Goal: Task Accomplishment & Management: Manage account settings

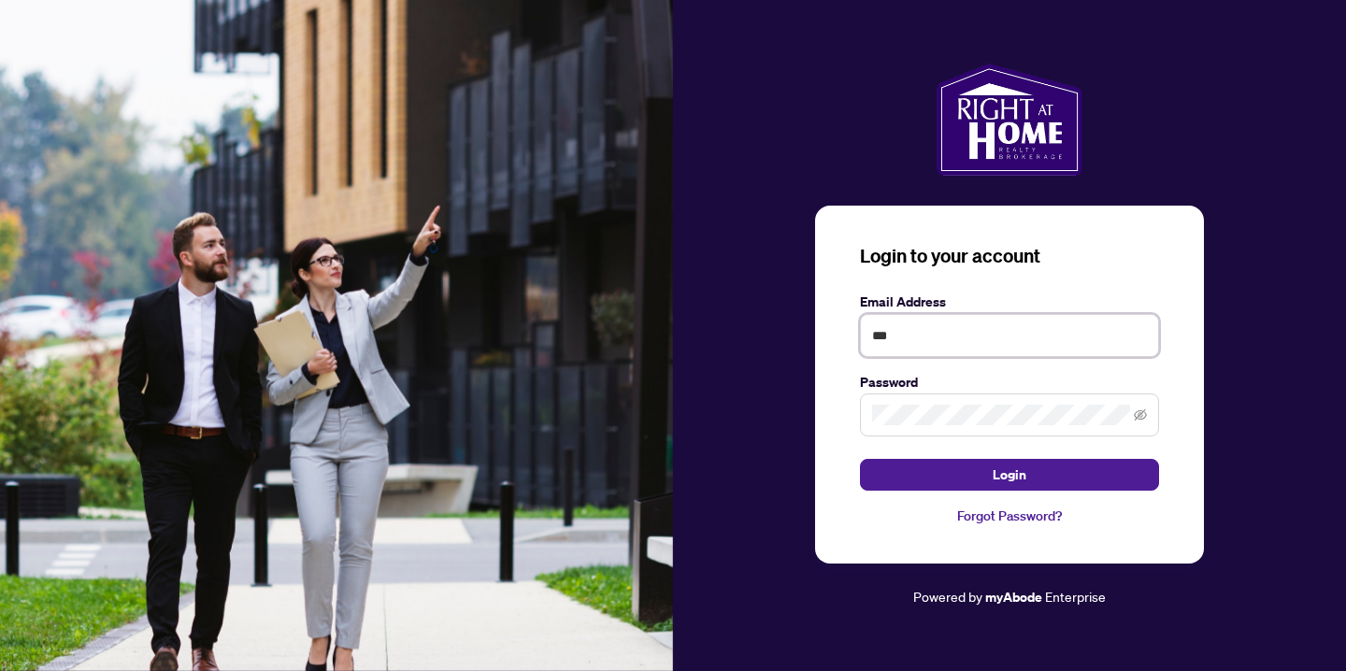
click at [923, 333] on input "***" at bounding box center [1009, 335] width 299 height 43
type input "**********"
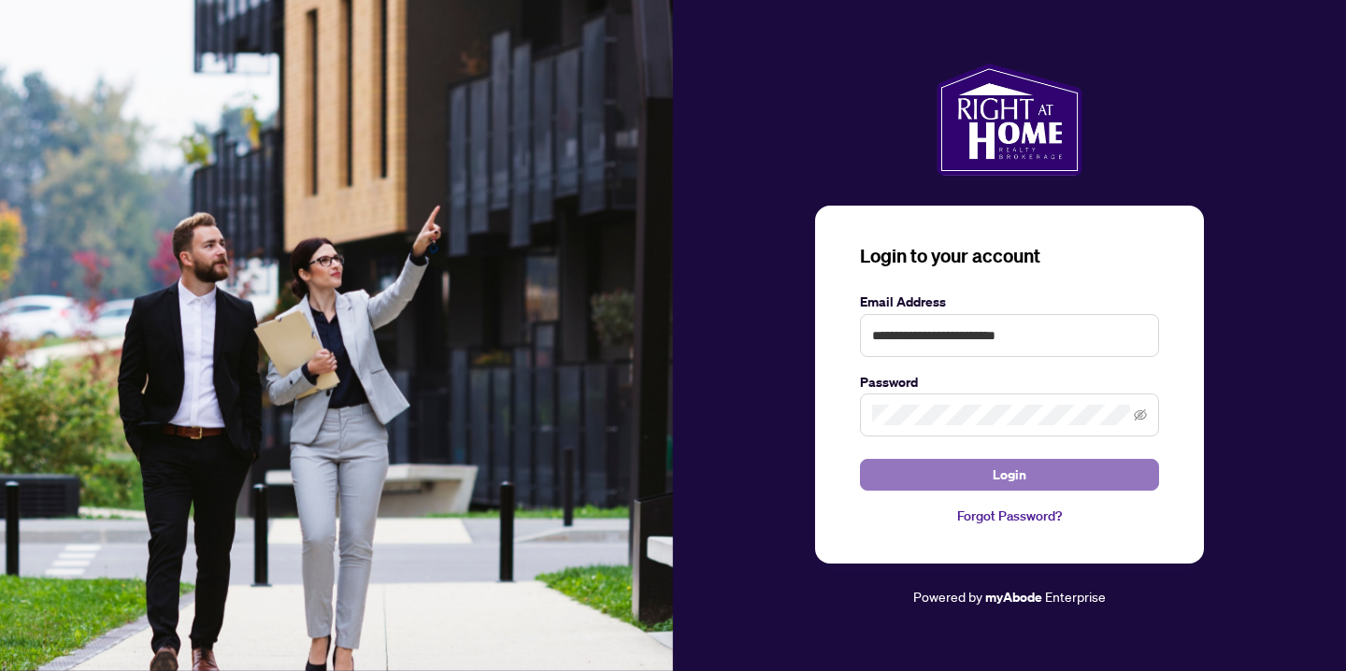
click at [1014, 481] on span "Login" at bounding box center [1010, 475] width 34 height 30
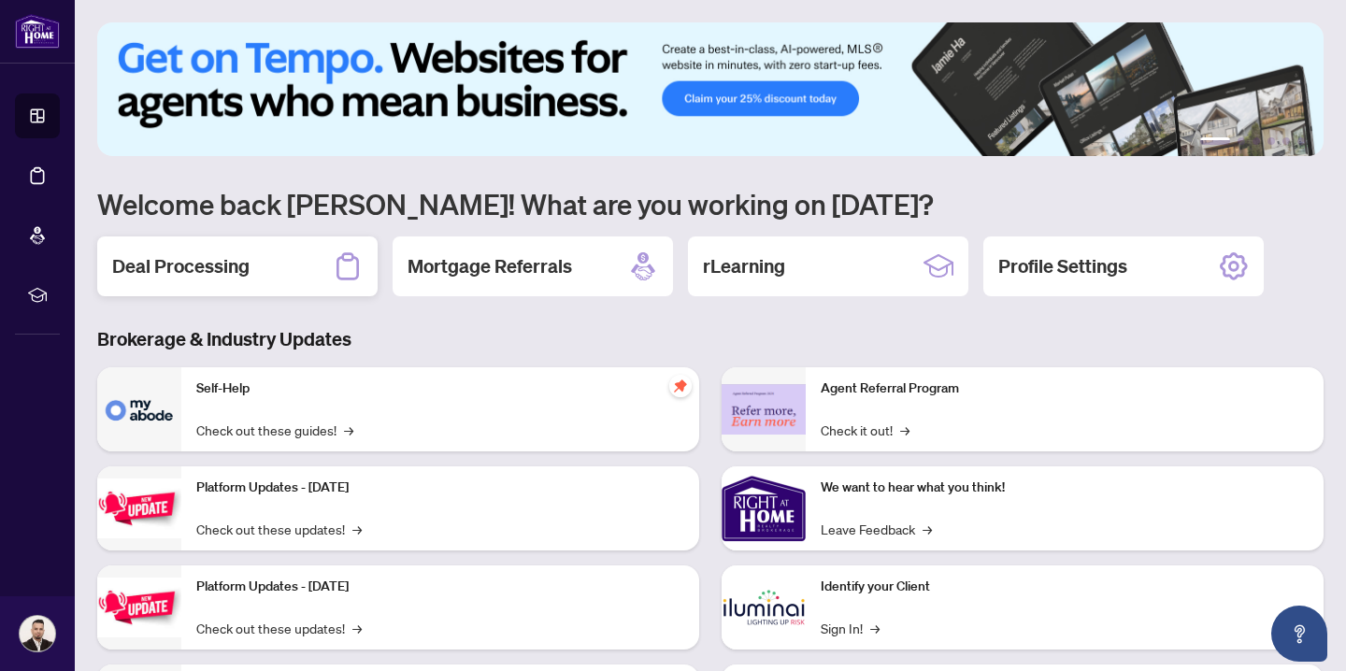
click at [287, 278] on div "Deal Processing" at bounding box center [237, 267] width 280 height 60
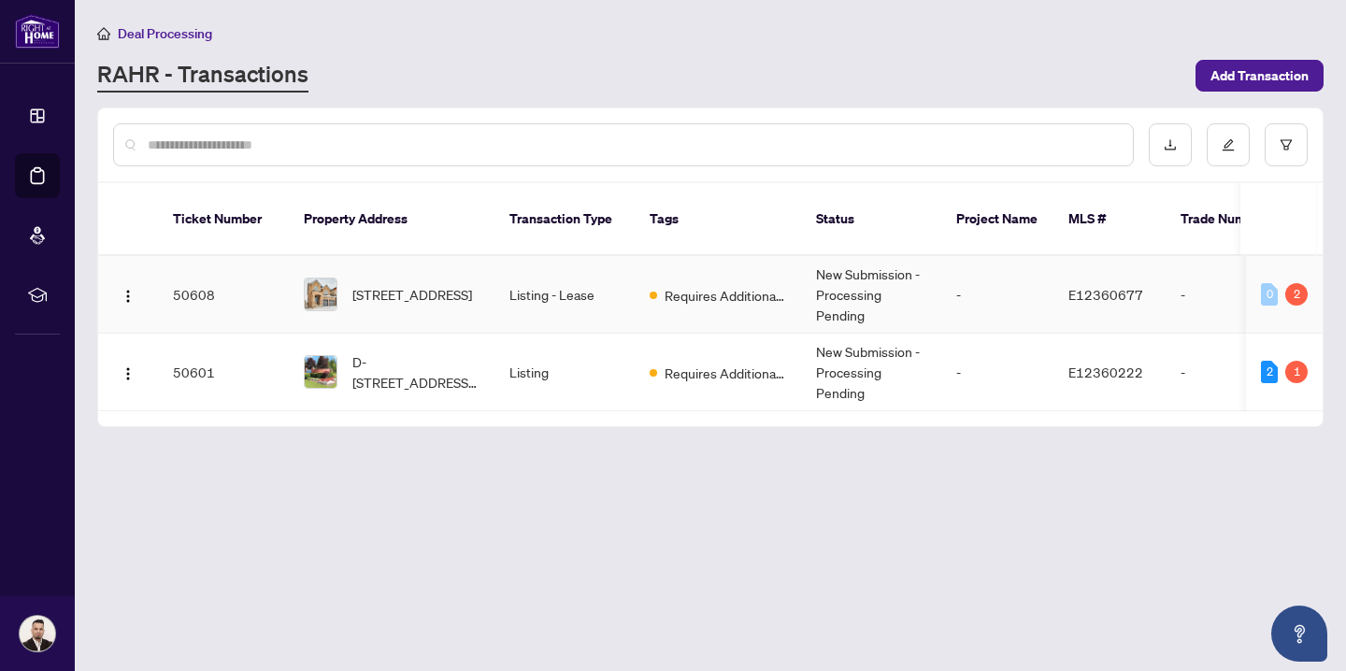
click at [609, 277] on td "Listing - Lease" at bounding box center [565, 295] width 140 height 78
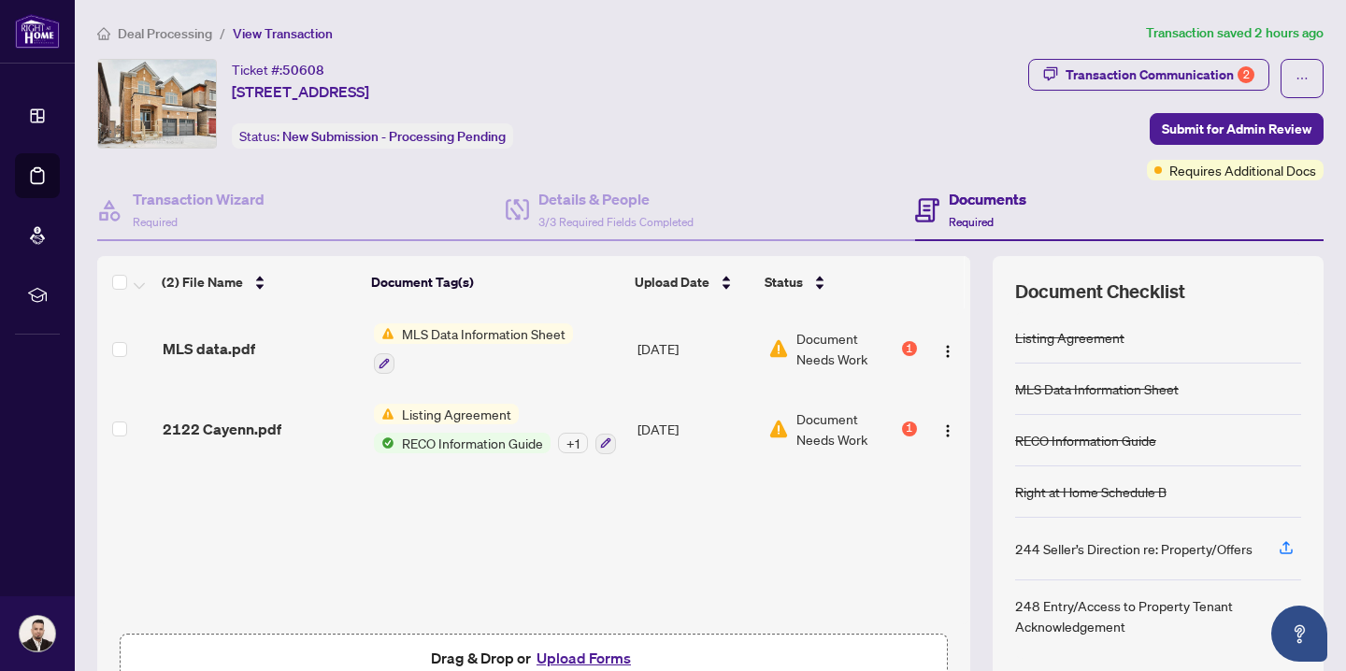
click at [827, 350] on span "Document Needs Work" at bounding box center [847, 348] width 102 height 41
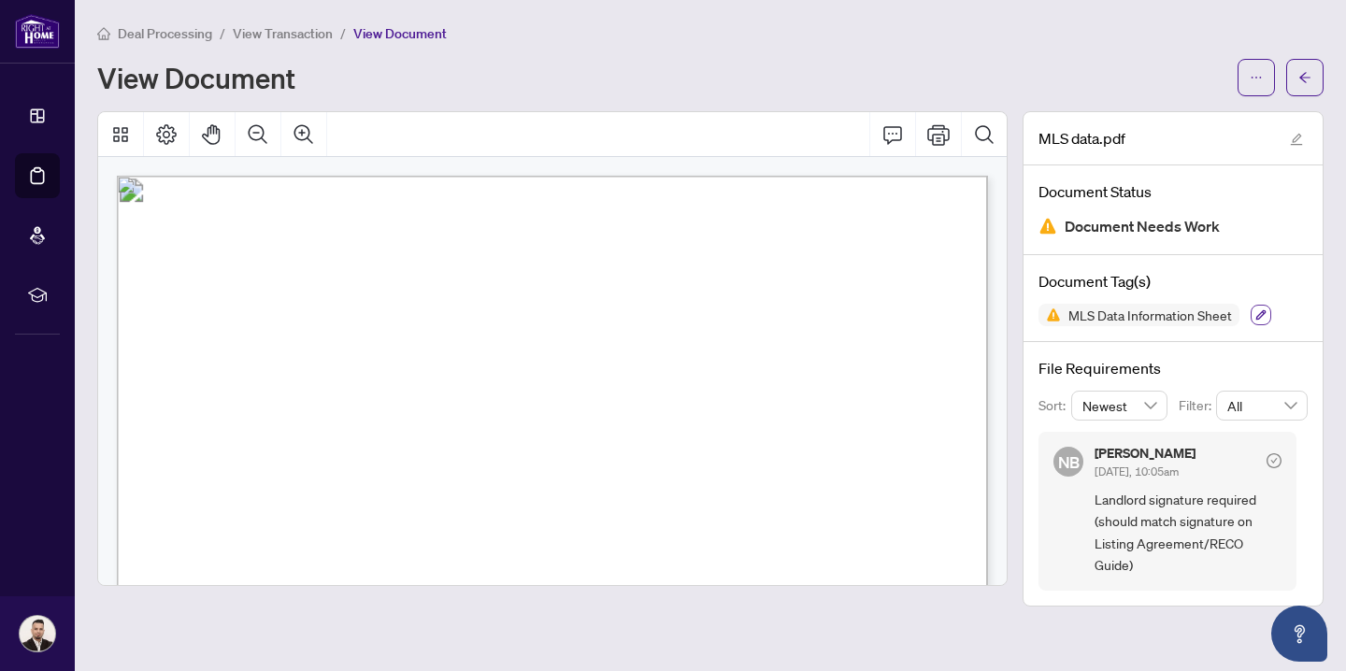
click at [1263, 322] on button "button" at bounding box center [1261, 315] width 21 height 21
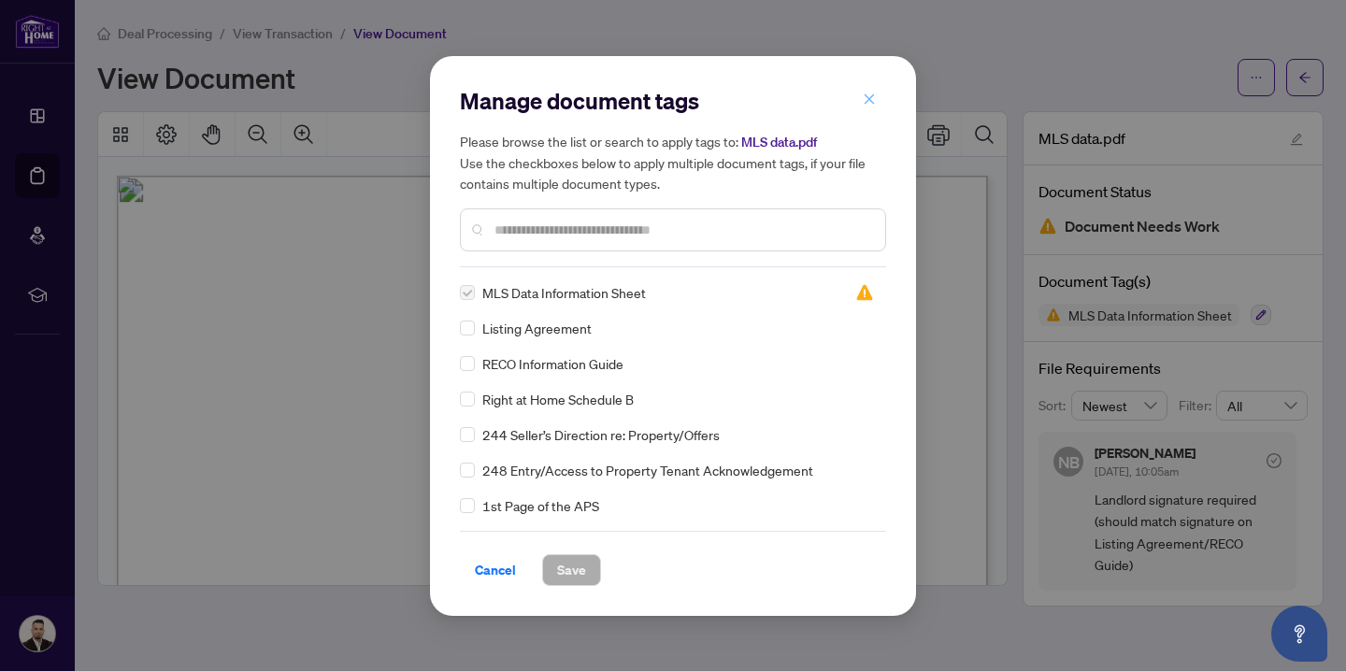
click at [871, 106] on icon "close" at bounding box center [869, 99] width 13 height 13
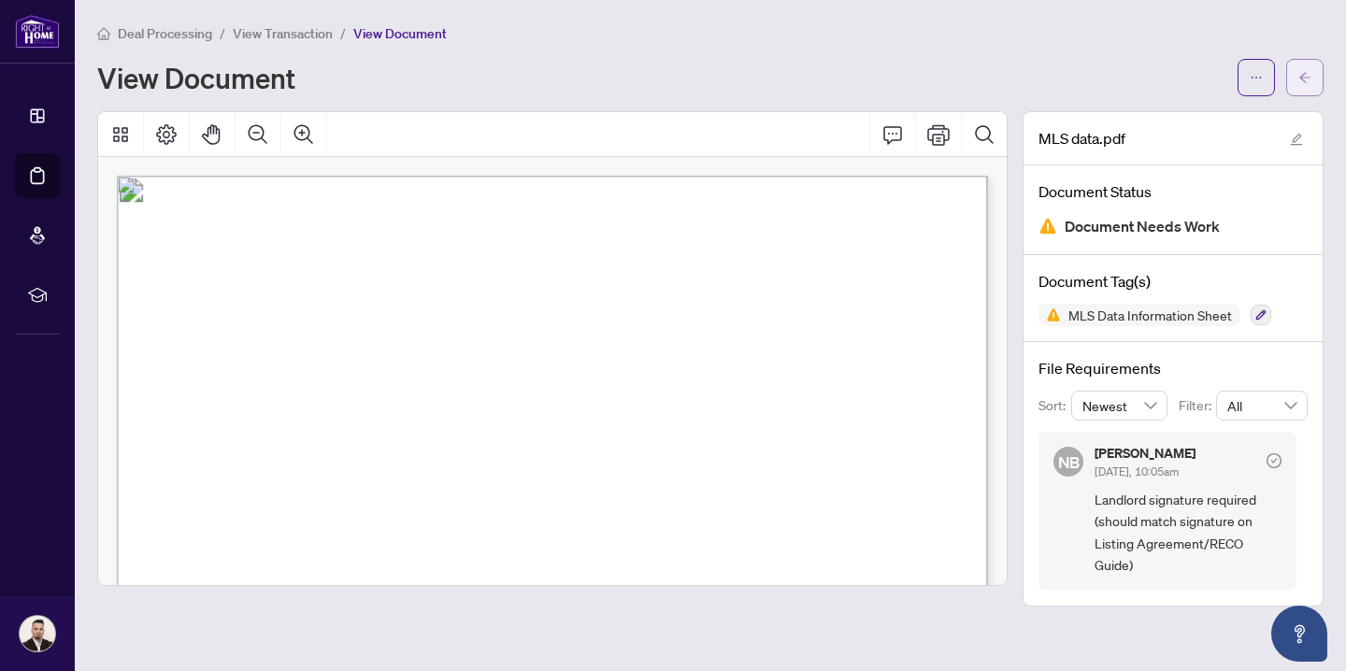
click at [1298, 75] on icon "arrow-left" at bounding box center [1304, 77] width 13 height 13
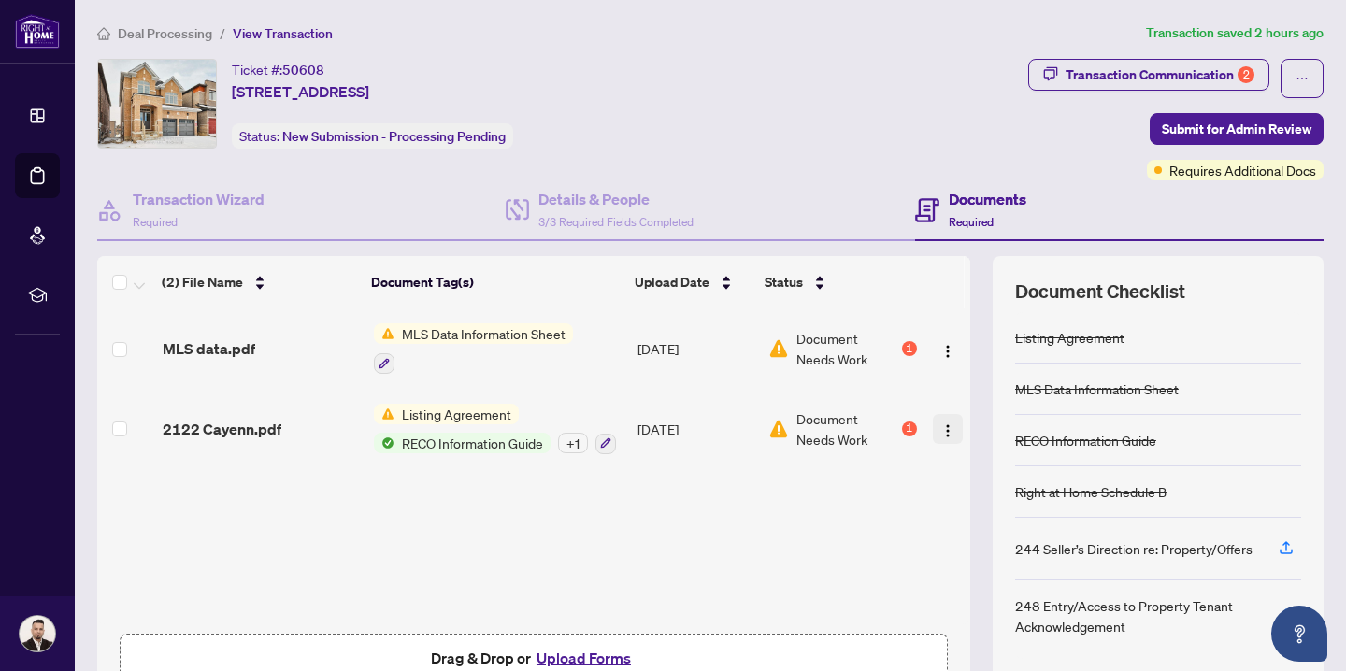
click at [940, 431] on img "button" at bounding box center [947, 430] width 15 height 15
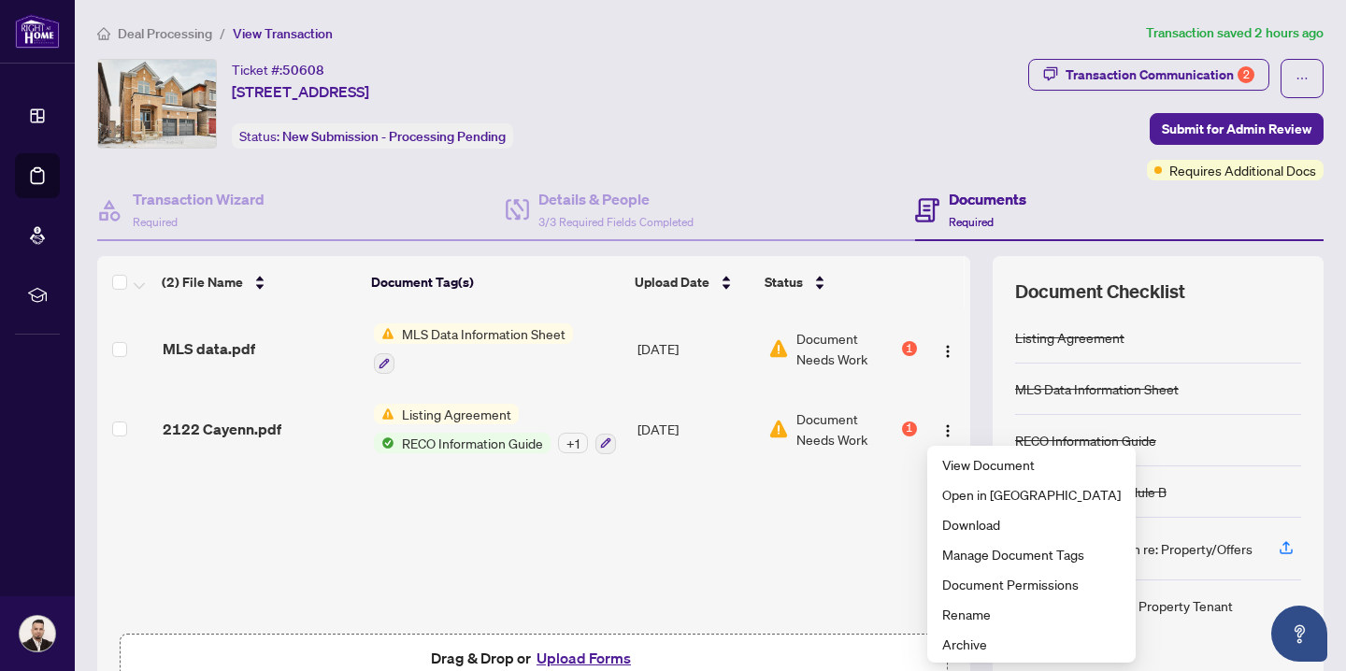
click at [823, 432] on span "Document Needs Work" at bounding box center [847, 429] width 102 height 41
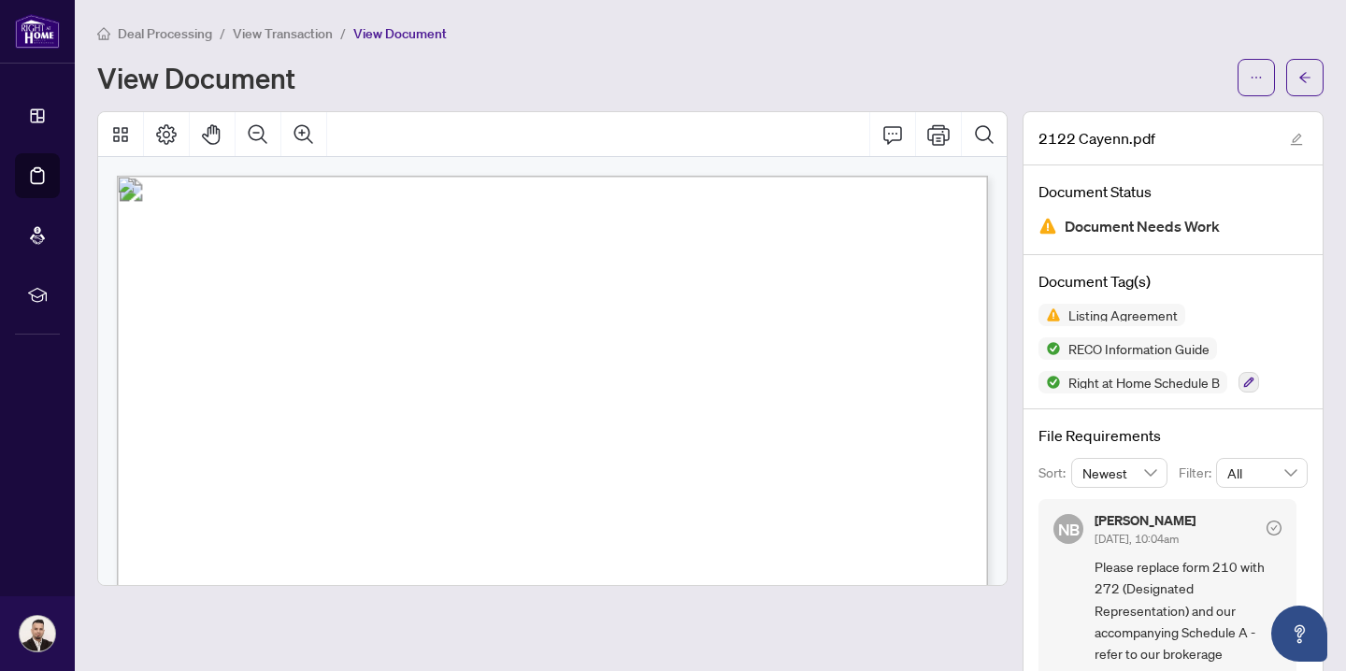
click at [1005, 63] on div "View Document" at bounding box center [661, 78] width 1129 height 30
click at [1297, 81] on button "button" at bounding box center [1304, 77] width 37 height 37
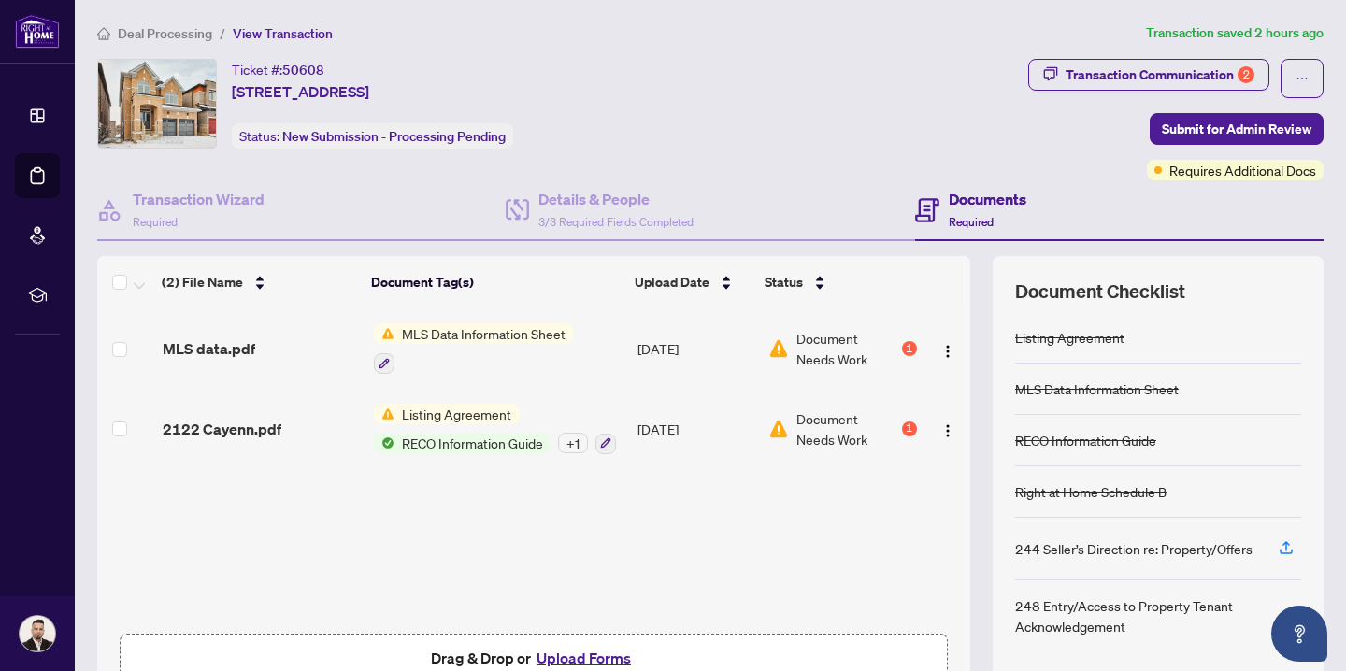
click at [981, 199] on h4 "Documents" at bounding box center [988, 199] width 78 height 22
click at [1211, 173] on span "Requires Additional Docs" at bounding box center [1242, 170] width 147 height 21
click at [1138, 73] on div "Transaction Communication 2" at bounding box center [1160, 75] width 189 height 30
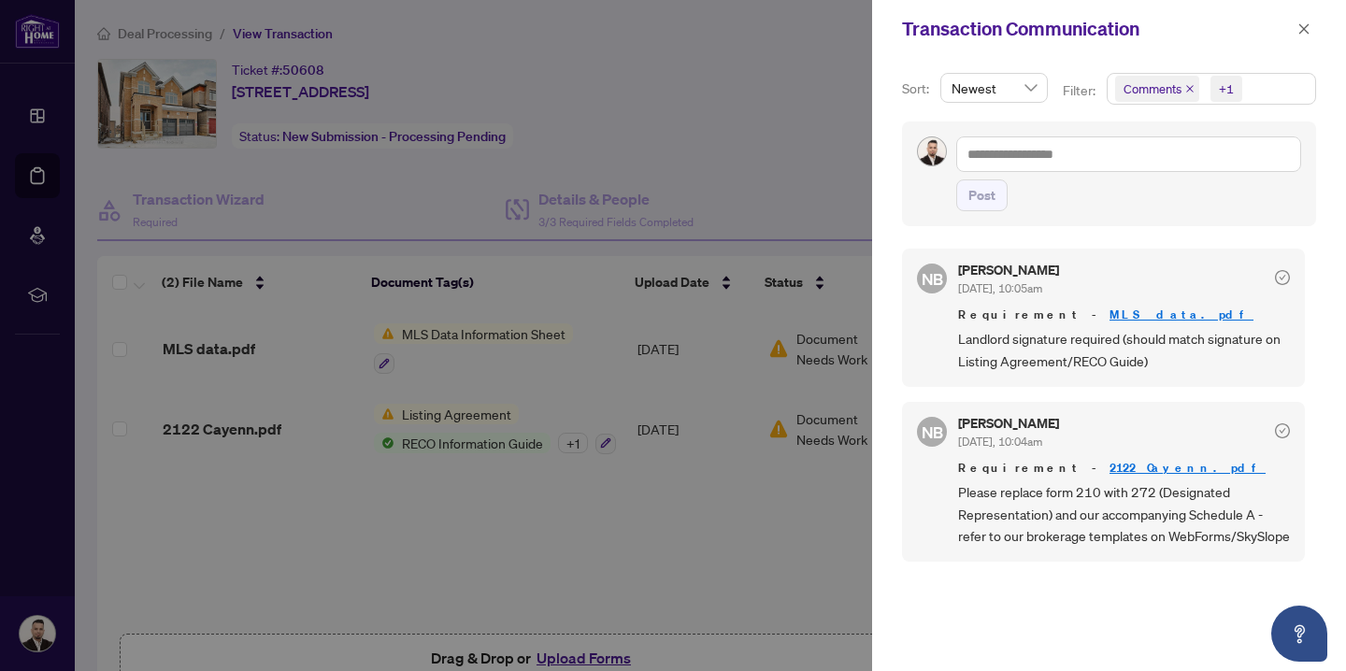
scroll to position [4, 0]
click at [790, 149] on div at bounding box center [673, 335] width 1346 height 671
click at [1299, 36] on span "button" at bounding box center [1304, 29] width 13 height 30
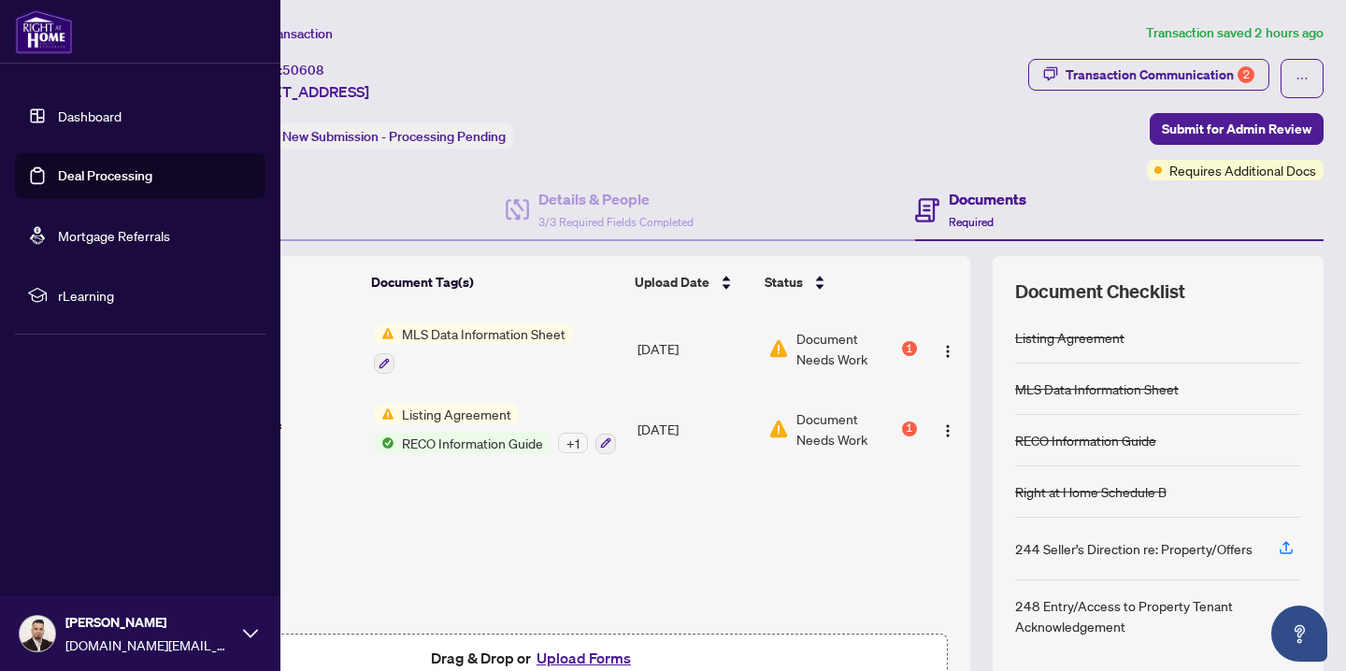
click at [83, 108] on link "Dashboard" at bounding box center [90, 116] width 64 height 17
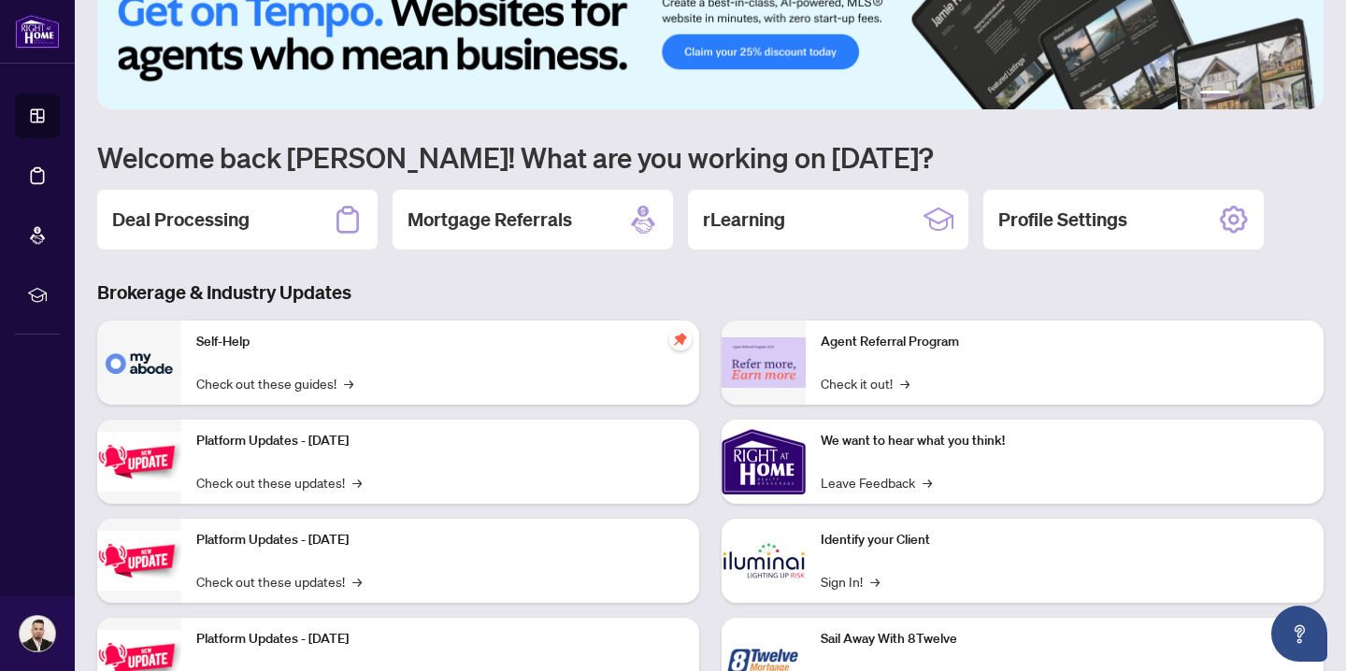
scroll to position [49, 0]
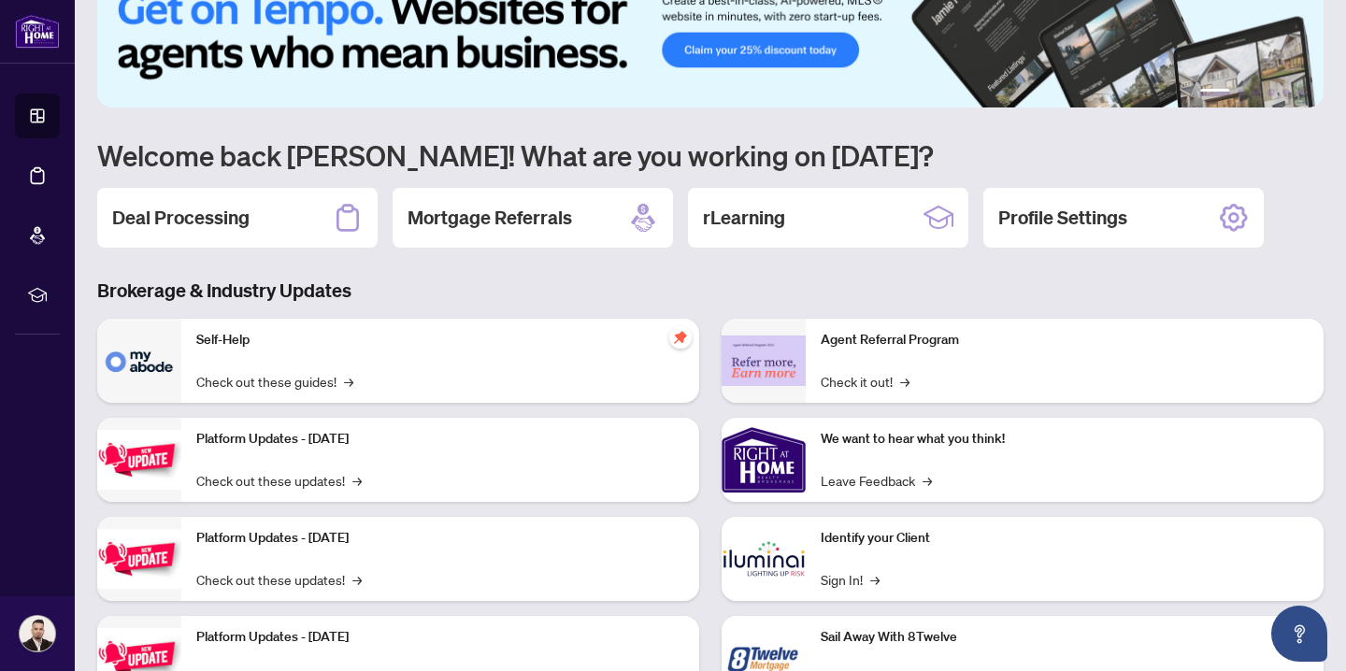
click at [846, 357] on div "Agent Referral Program Check it out! →" at bounding box center [1065, 361] width 518 height 84
click at [847, 379] on link "Check it out! →" at bounding box center [865, 381] width 89 height 21
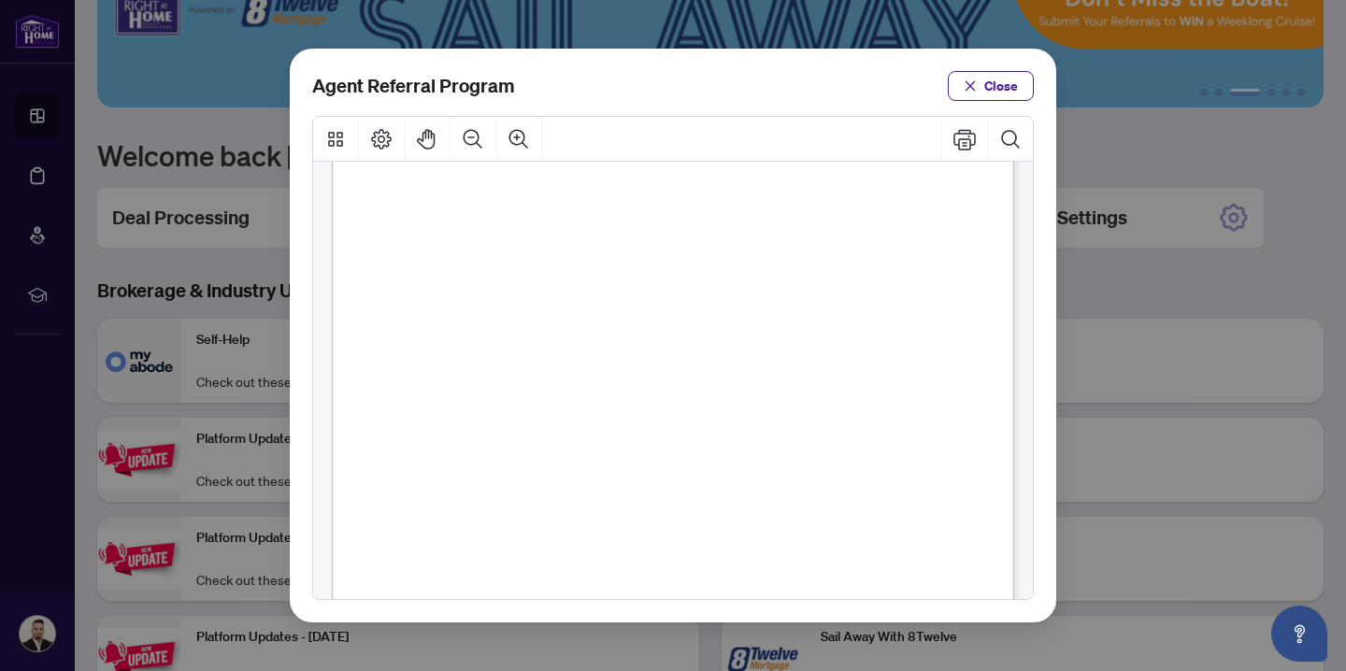
scroll to position [483, 0]
click at [993, 83] on span "Close" at bounding box center [1001, 86] width 34 height 30
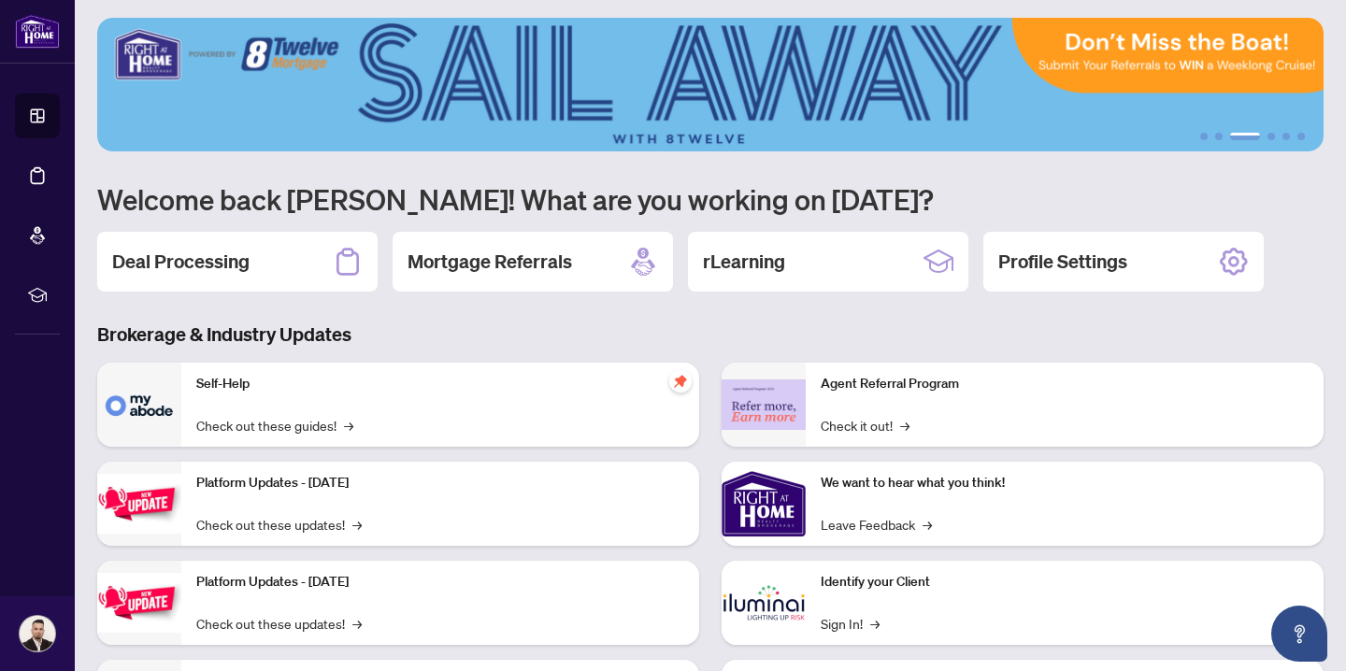
scroll to position [0, 0]
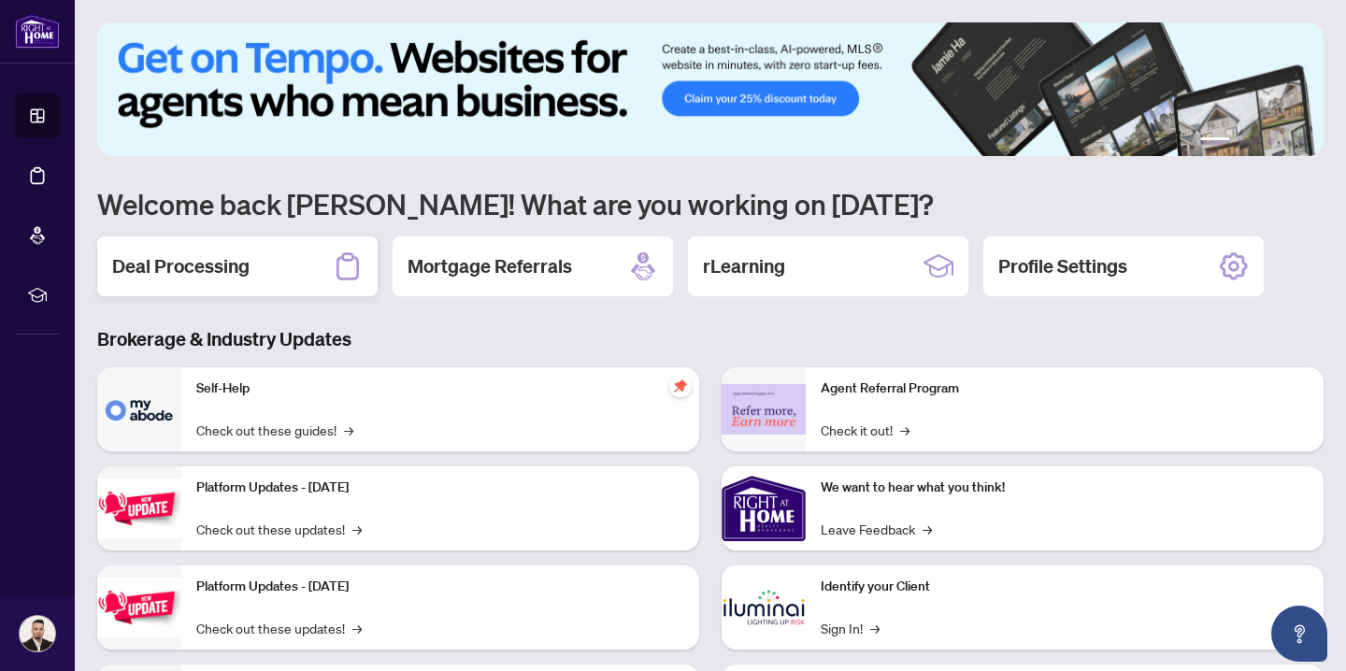
click at [276, 260] on div "Deal Processing" at bounding box center [237, 267] width 280 height 60
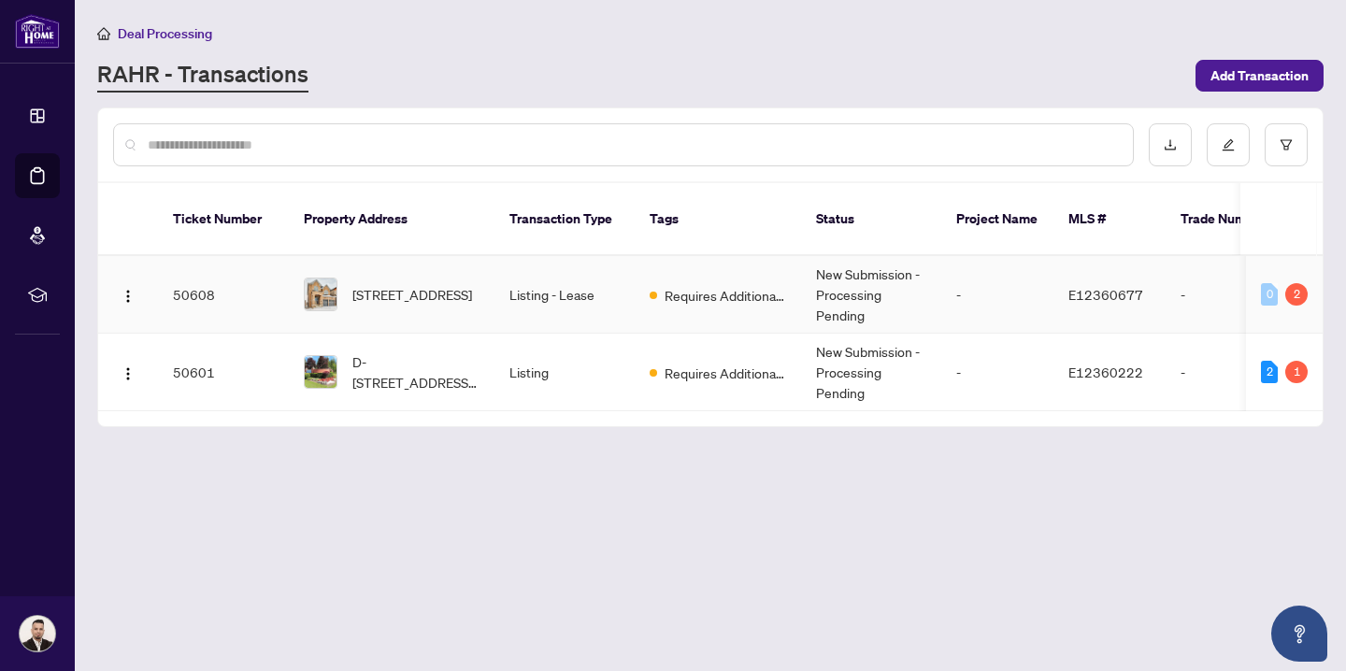
click at [1061, 293] on td "E12360677" at bounding box center [1110, 295] width 112 height 78
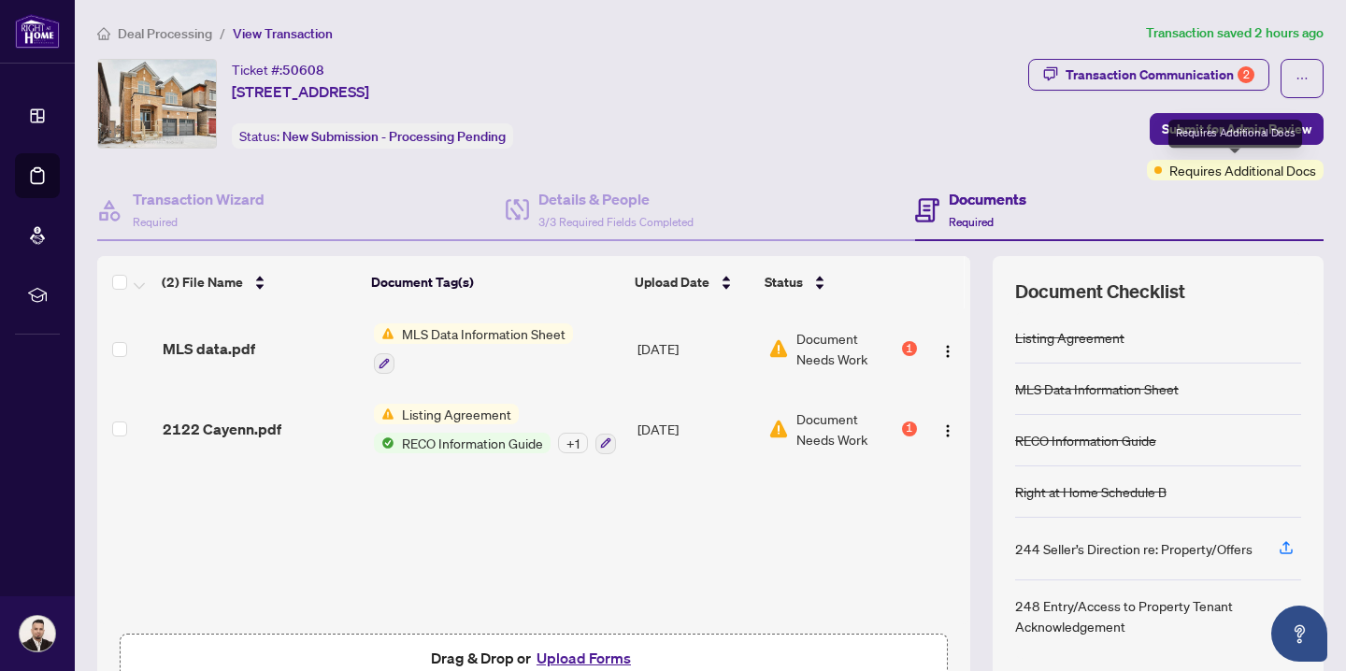
click at [1227, 169] on span "Requires Additional Docs" at bounding box center [1242, 170] width 147 height 21
click at [1277, 174] on span "Requires Additional Docs" at bounding box center [1242, 170] width 147 height 21
click at [996, 203] on h4 "Documents" at bounding box center [988, 199] width 78 height 22
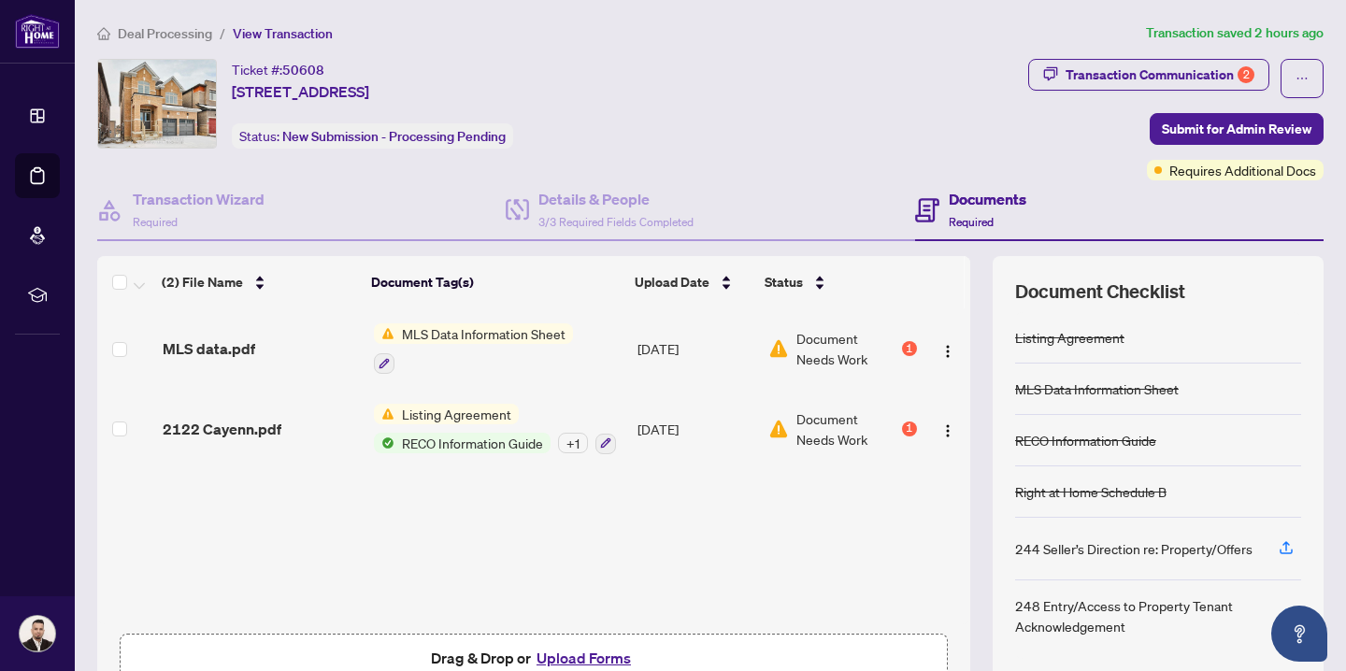
click at [996, 203] on h4 "Documents" at bounding box center [988, 199] width 78 height 22
click at [664, 424] on td "[DATE]" at bounding box center [695, 429] width 131 height 80
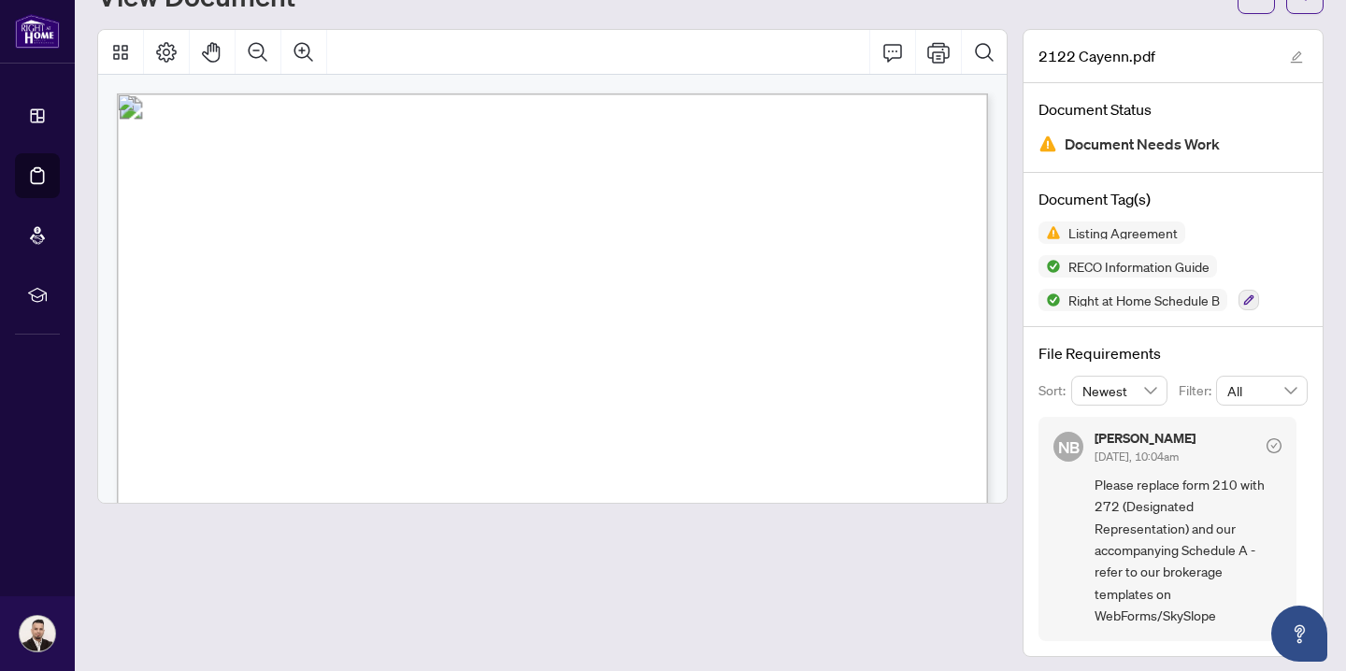
scroll to position [83, 0]
